Goal: Find specific page/section: Find specific page/section

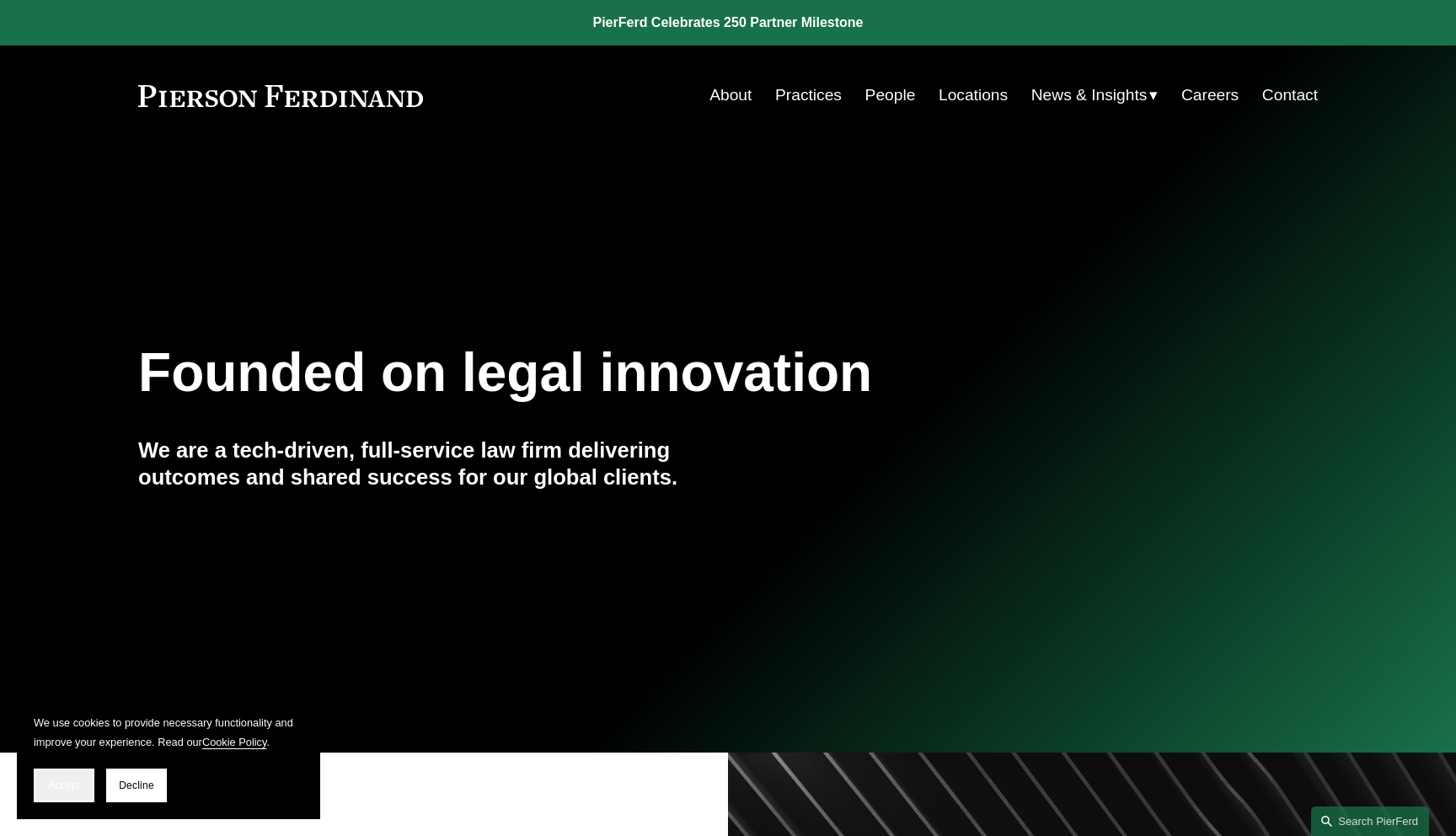
click at [73, 770] on button "Accept" at bounding box center [64, 785] width 61 height 34
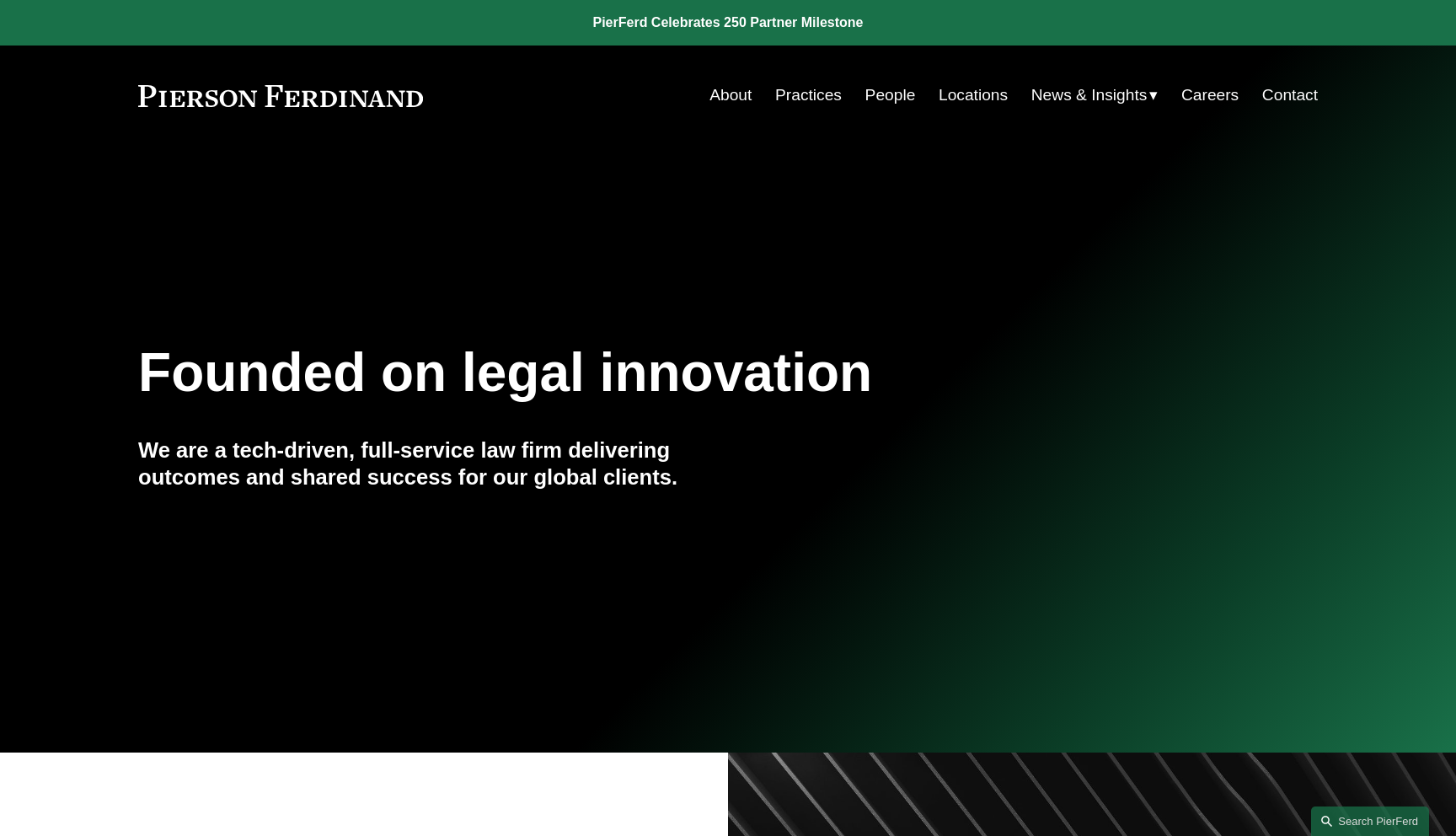
click at [908, 100] on link "People" at bounding box center [890, 95] width 51 height 32
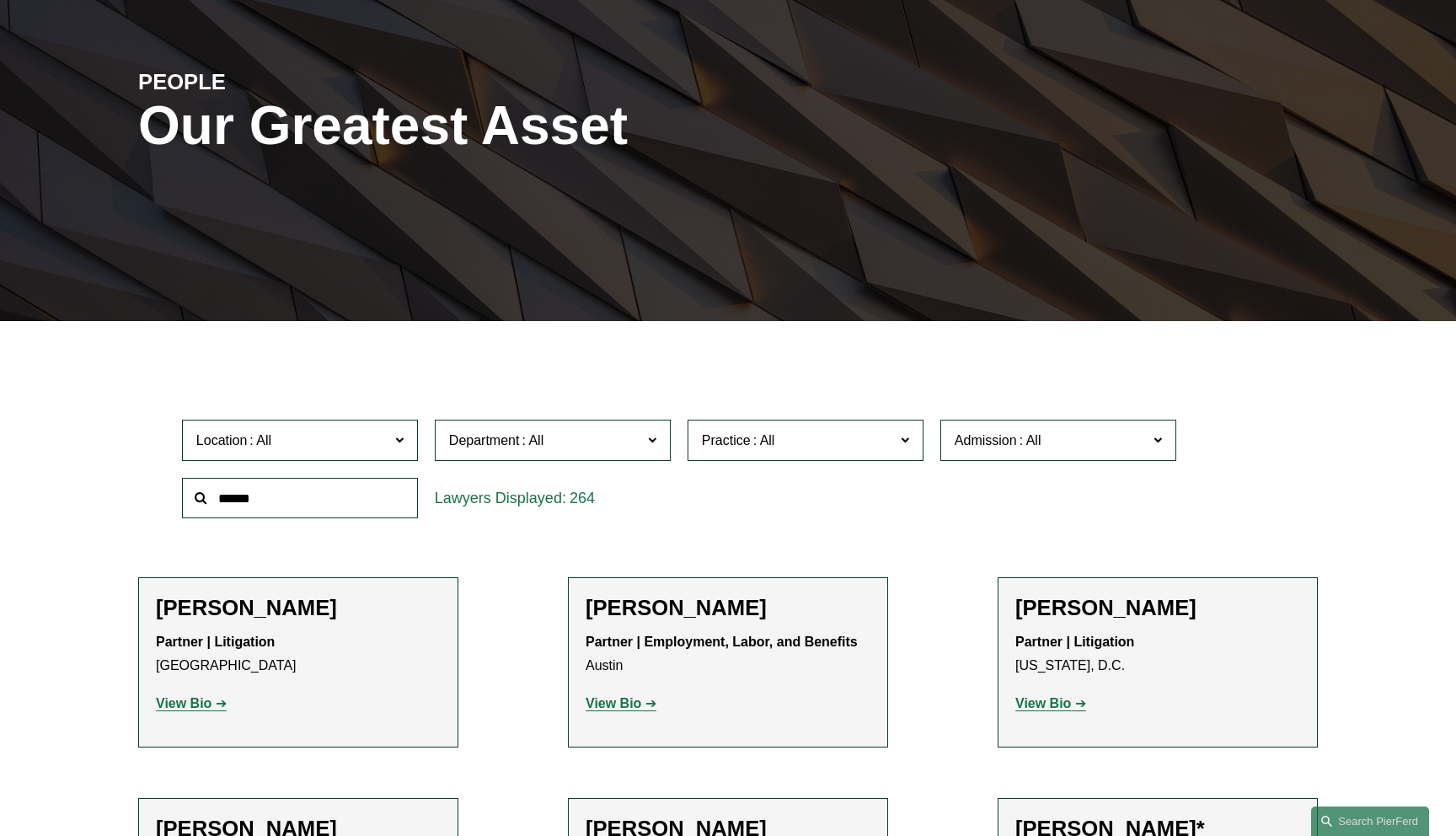
scroll to position [147, 0]
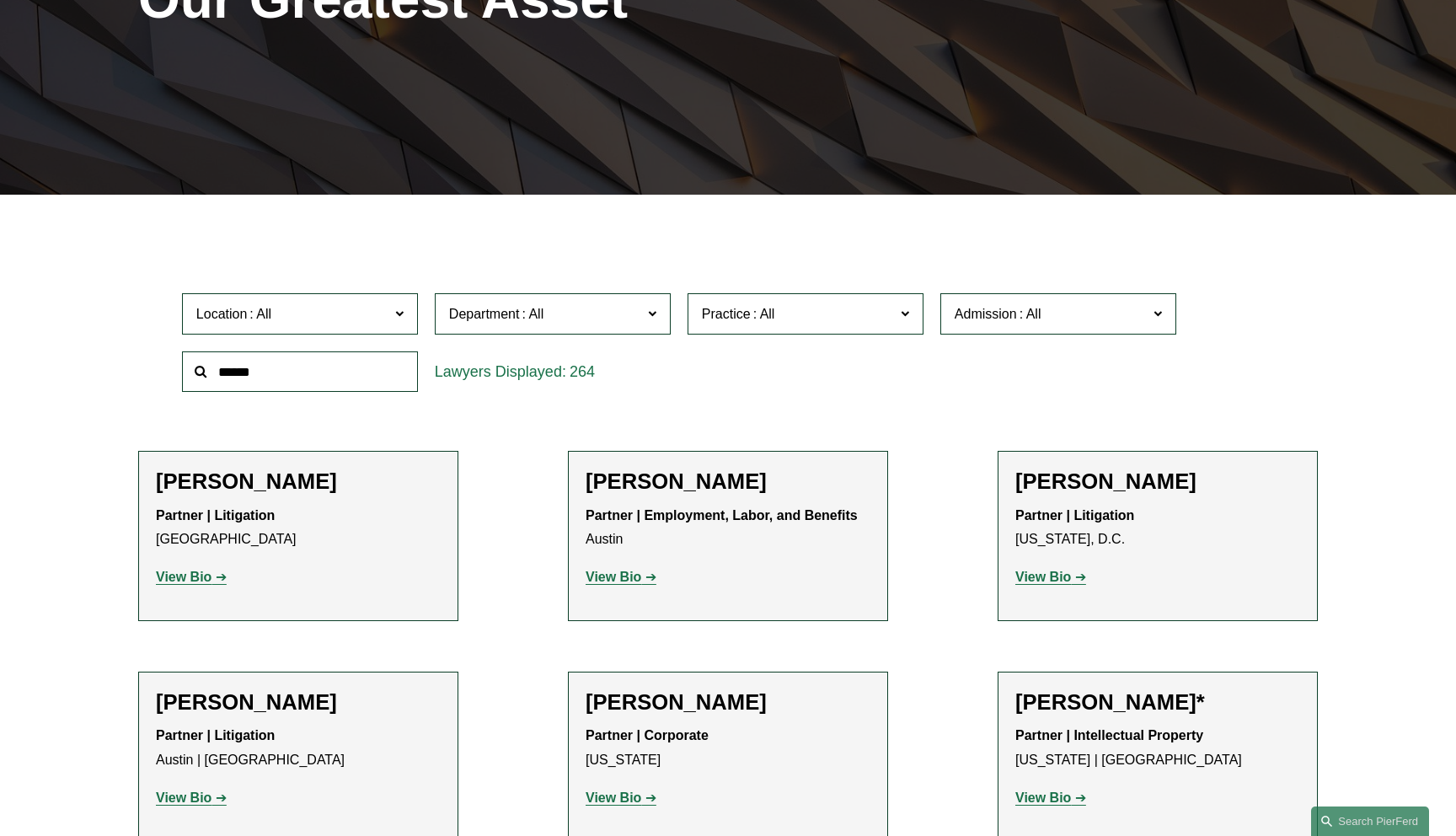
scroll to position [314, 0]
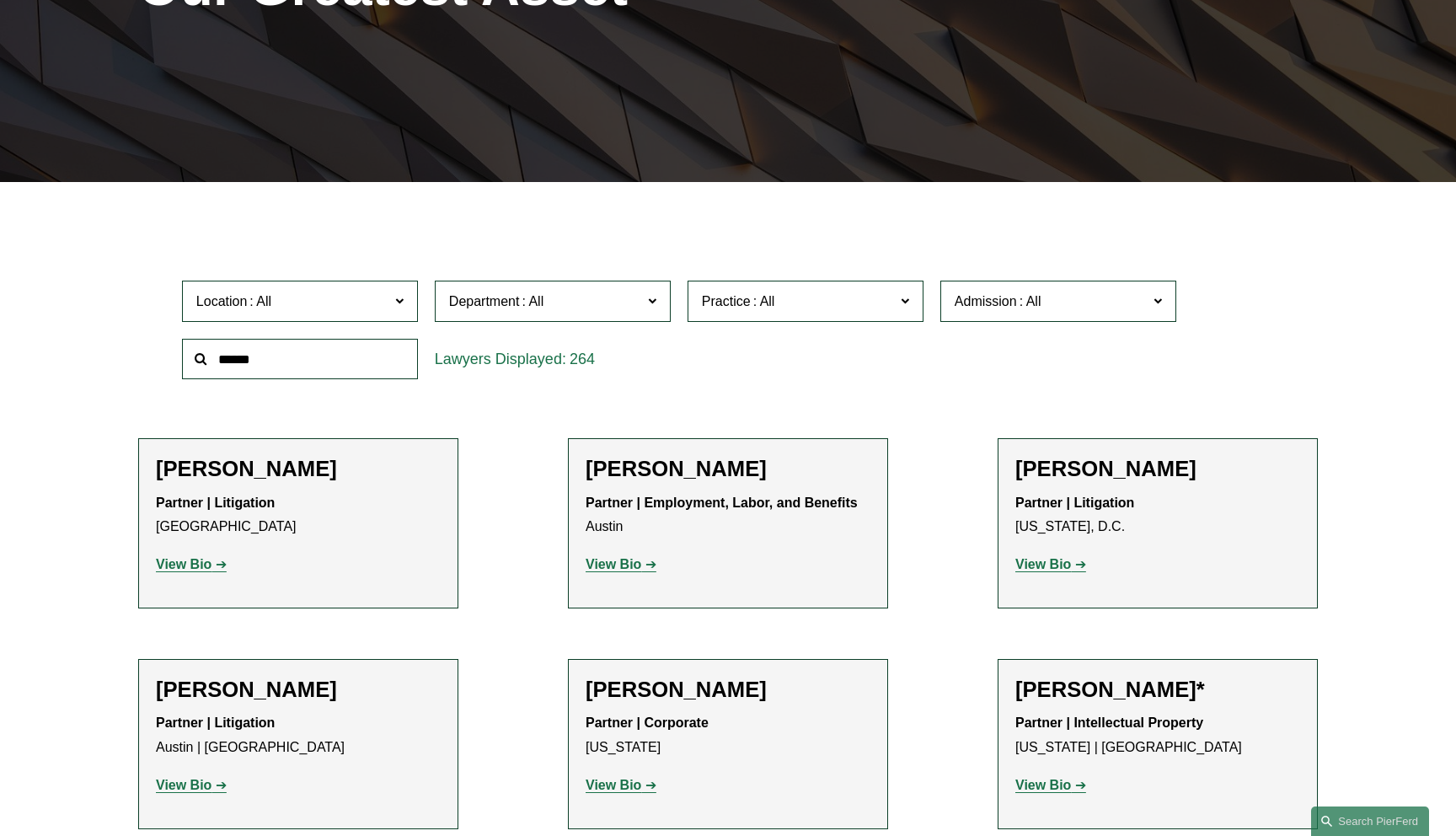
click at [1137, 311] on span "Admission" at bounding box center [1051, 301] width 193 height 23
click at [0, 0] on link "Paris" at bounding box center [0, 0] width 0 height 0
